Goal: Transaction & Acquisition: Purchase product/service

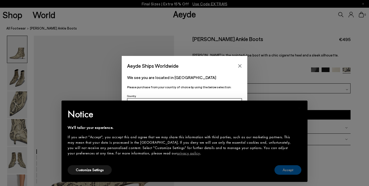
click at [285, 168] on button "Accept" at bounding box center [288, 169] width 27 height 9
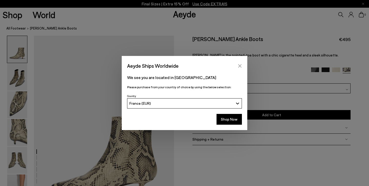
click at [238, 66] on icon "Close" at bounding box center [240, 66] width 4 height 4
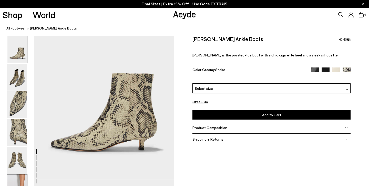
click at [17, 177] on img at bounding box center [17, 187] width 20 height 27
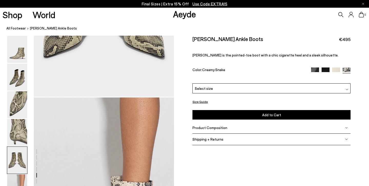
scroll to position [859, 0]
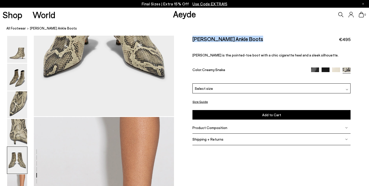
drag, startPoint x: 255, startPoint y: 37, endPoint x: 178, endPoint y: 37, distance: 76.7
click at [178, 37] on div "Size Guide Shoes Belt Our shoes come in European sizing. The easiest way to mea…" at bounding box center [271, 93] width 195 height 115
copy h2 "[PERSON_NAME] Ankle Boots"
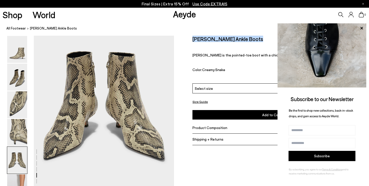
scroll to position [779, 0]
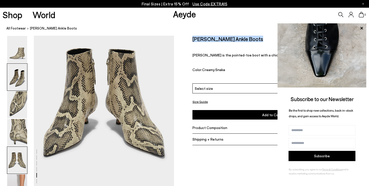
click at [16, 74] on img at bounding box center [17, 77] width 20 height 27
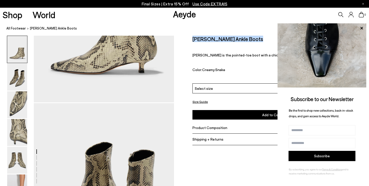
scroll to position [115, 0]
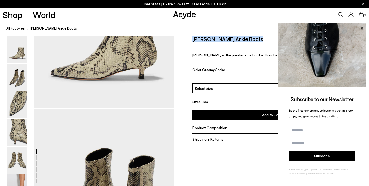
click at [361, 29] on icon at bounding box center [362, 28] width 3 height 3
click at [363, 28] on icon at bounding box center [362, 28] width 3 height 3
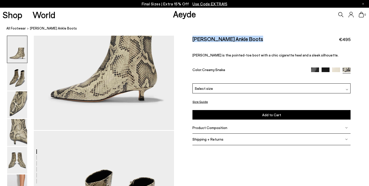
scroll to position [88, 0]
